Goal: Transaction & Acquisition: Purchase product/service

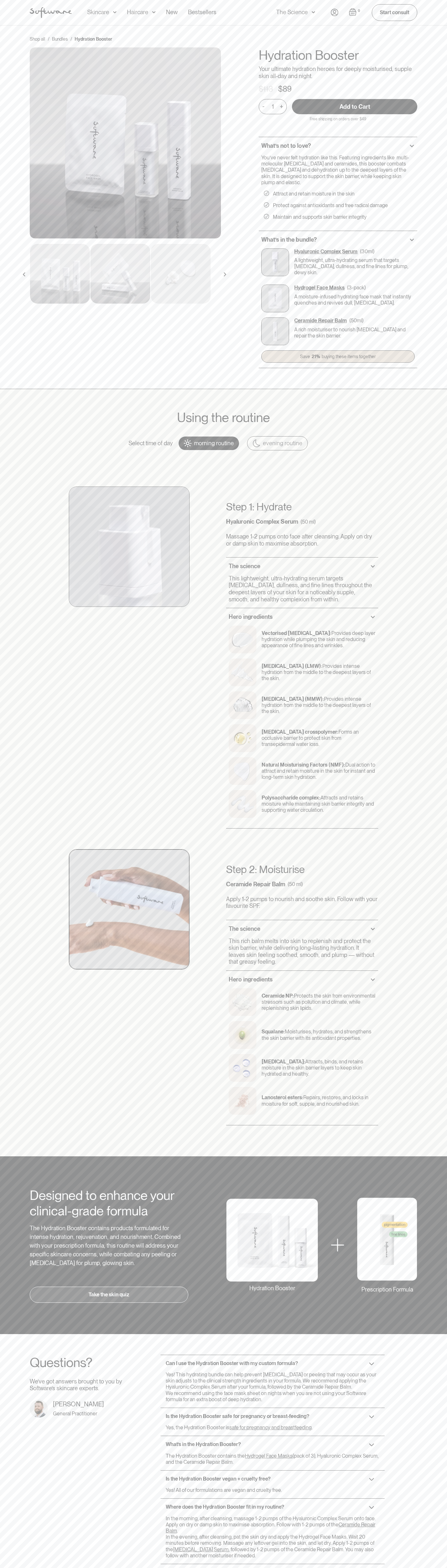
click at [354, 107] on input "Add to Cart" at bounding box center [354, 107] width 125 height 15
click at [343, 13] on div "0 Your Cart ( items) $0.00 : 0 1 + - Remove Free shipping on all orders above $…" at bounding box center [374, 12] width 86 height 16
click at [428, 716] on div "Using the routine Select time of day morning routine evening routine Step 1: Hy…" at bounding box center [224, 772] width 447 height 767
click at [214, 1567] on html "Acne Ageing Pigmentation Everyday care Hair Loss Learn Skincare Custom Formulas…" at bounding box center [224, 784] width 447 height 1568
click at [14, 513] on div "Using the routine Select time of day morning routine evening routine Step 1: Hy…" at bounding box center [224, 772] width 447 height 767
